Goal: Navigation & Orientation: Find specific page/section

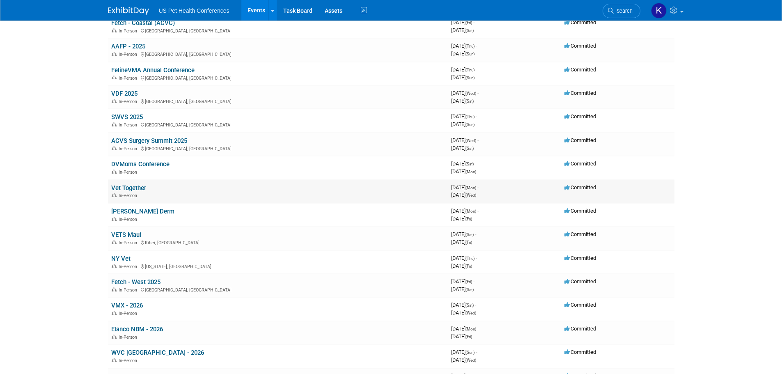
scroll to position [164, 0]
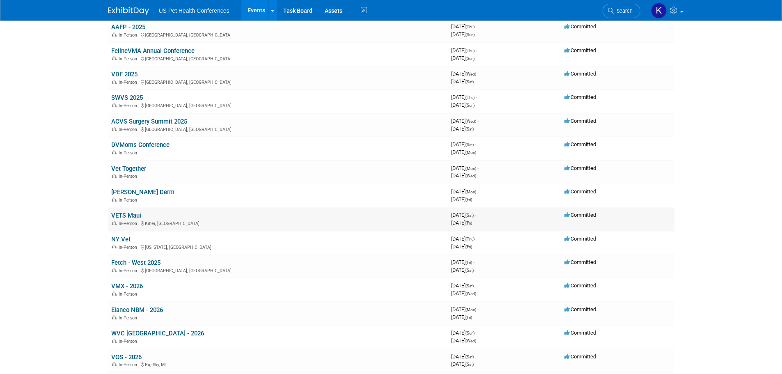
click at [135, 213] on link "VETS Maui" at bounding box center [126, 215] width 30 height 7
click at [128, 195] on link "[PERSON_NAME] Derm" at bounding box center [142, 191] width 63 height 7
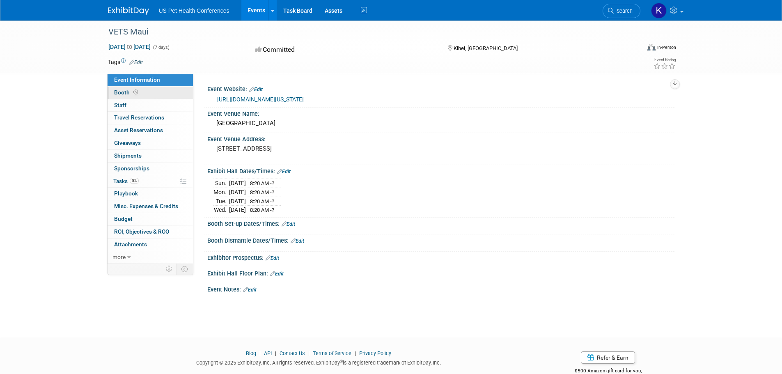
click at [159, 93] on link "Booth" at bounding box center [150, 93] width 85 height 12
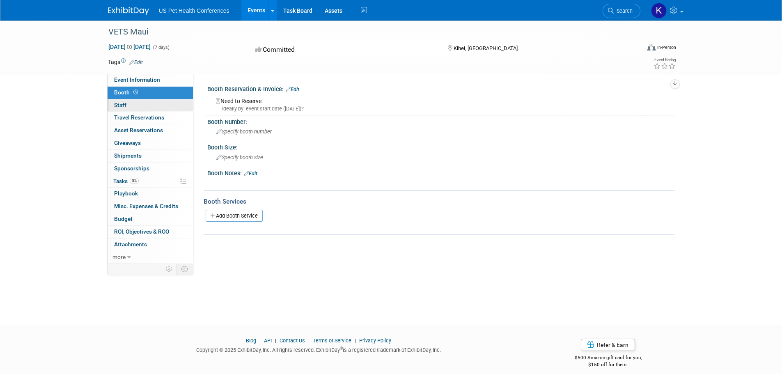
click at [161, 103] on link "0 Staff 0" at bounding box center [150, 105] width 85 height 12
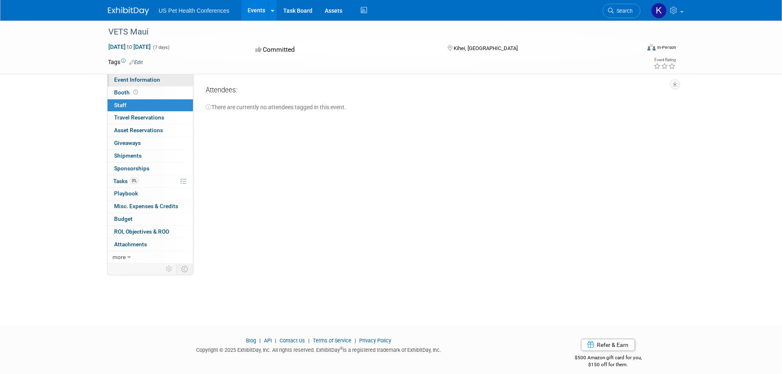
click at [161, 82] on link "Event Information" at bounding box center [150, 80] width 85 height 12
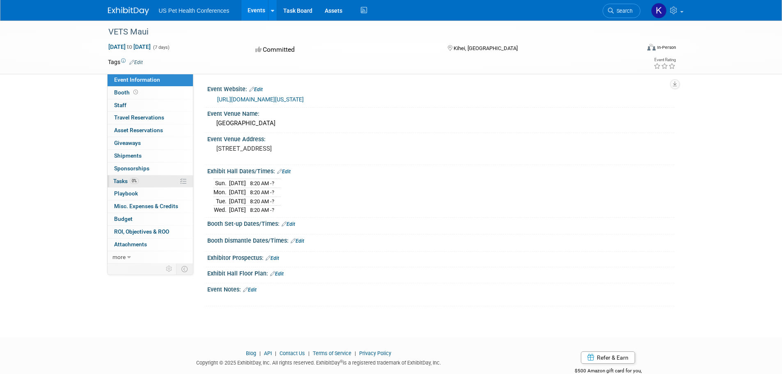
click at [141, 182] on link "0% Tasks 0%" at bounding box center [150, 181] width 85 height 12
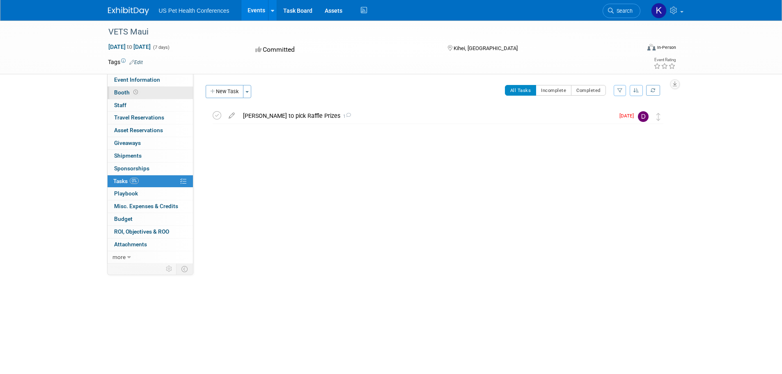
click at [141, 94] on link "Booth" at bounding box center [150, 93] width 85 height 12
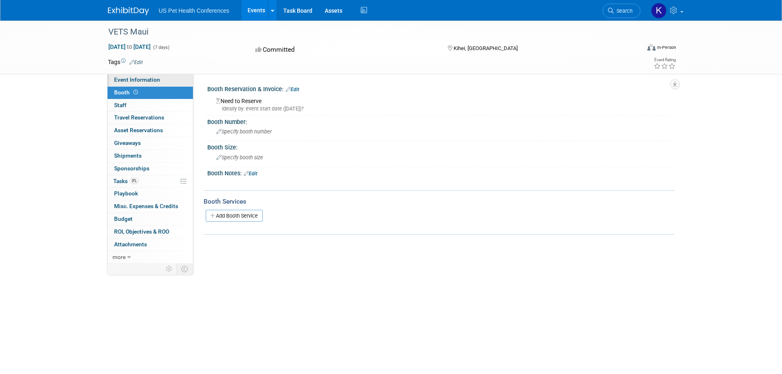
click at [145, 81] on span "Event Information" at bounding box center [137, 79] width 46 height 7
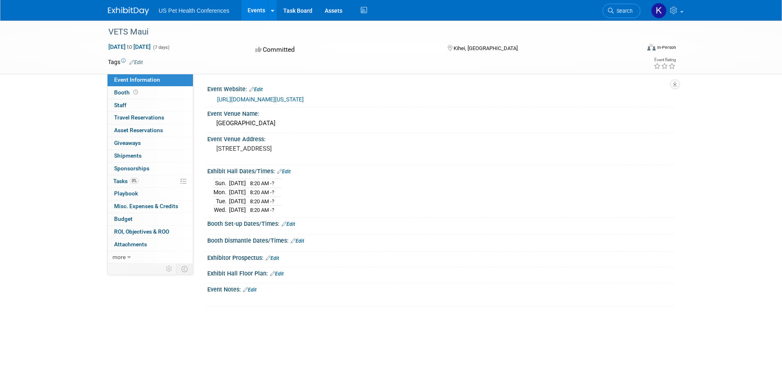
click at [267, 101] on link "https://vetsadventures.com/hawaii-seminars/" at bounding box center [260, 99] width 87 height 7
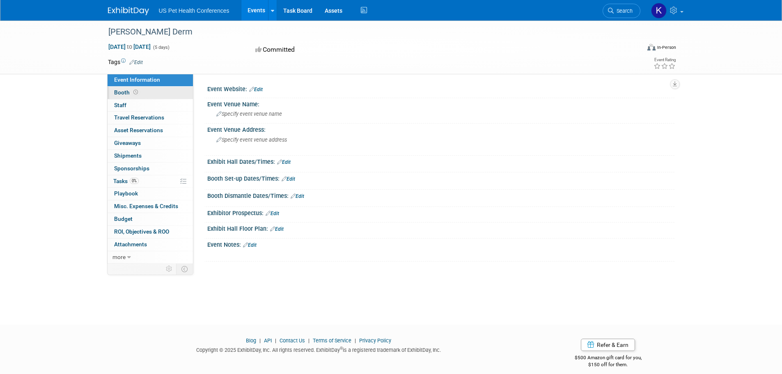
click at [135, 92] on icon at bounding box center [135, 92] width 5 height 5
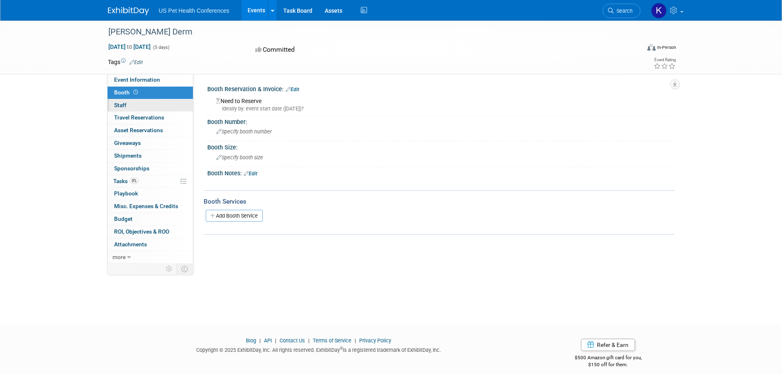
click at [134, 106] on link "0 Staff 0" at bounding box center [150, 105] width 85 height 12
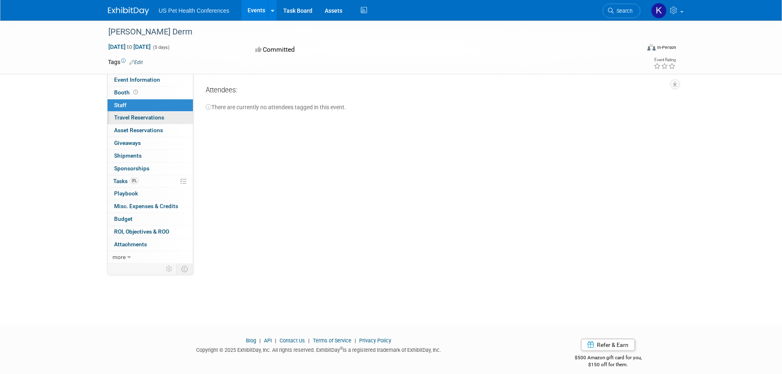
click at [135, 115] on span "Travel Reservations 0" at bounding box center [139, 117] width 50 height 7
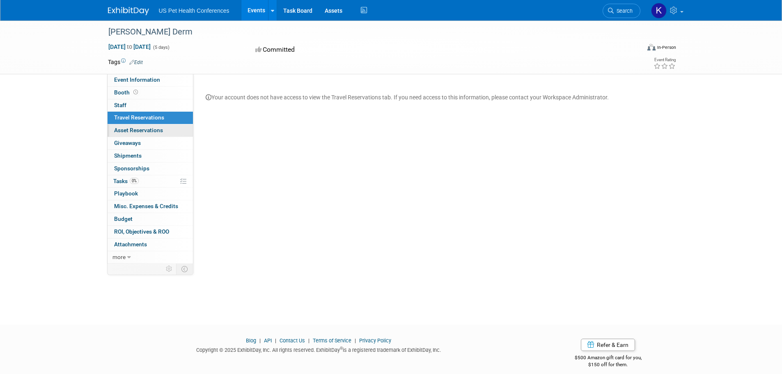
click at [138, 128] on span "Asset Reservations 0" at bounding box center [138, 130] width 49 height 7
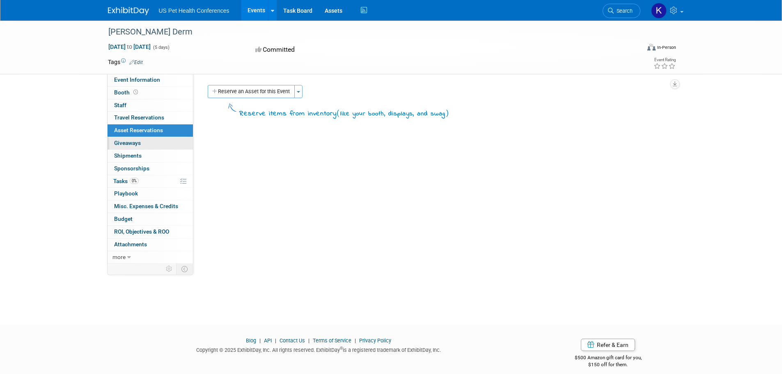
click at [138, 143] on span "Giveaways 0" at bounding box center [127, 143] width 27 height 7
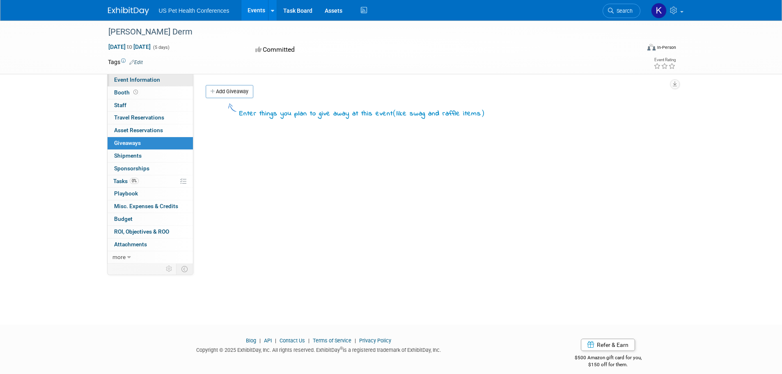
click at [140, 79] on span "Event Information" at bounding box center [137, 79] width 46 height 7
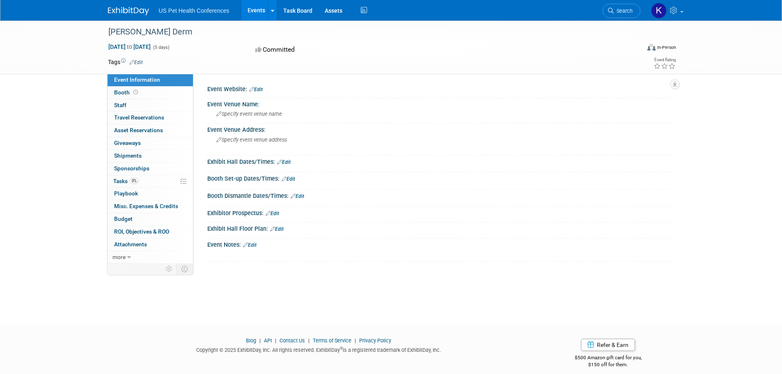
click at [261, 11] on link "Events" at bounding box center [256, 10] width 30 height 21
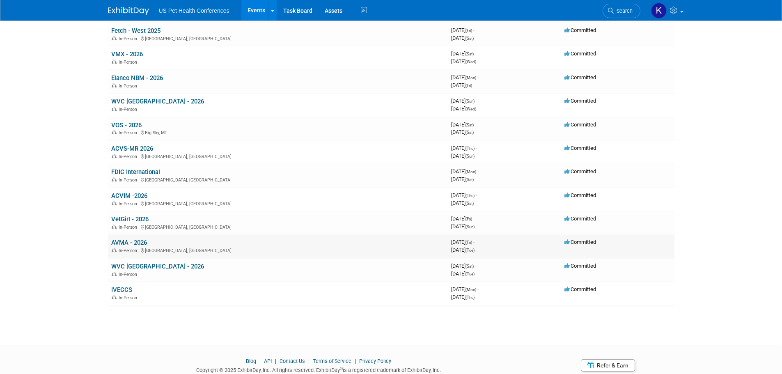
scroll to position [411, 0]
